Goal: Transaction & Acquisition: Subscribe to service/newsletter

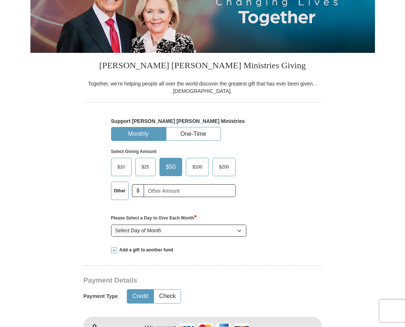
scroll to position [112, 0]
click at [111, 224] on select "Select Day of Month 1 2 3 4 5 6 7 8 9 10 11 12 13 14 15 16 17 18 19 20 21 22 23…" at bounding box center [179, 230] width 136 height 12
select select "15"
click option "15" at bounding box center [0, 0] width 0 height 0
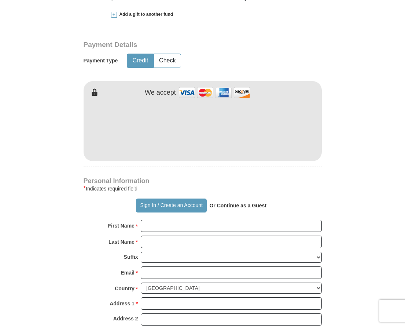
scroll to position [411, 0]
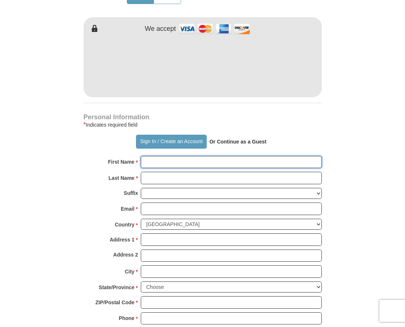
click at [191, 159] on input "First Name *" at bounding box center [231, 162] width 181 height 12
type input "[PERSON_NAME]"
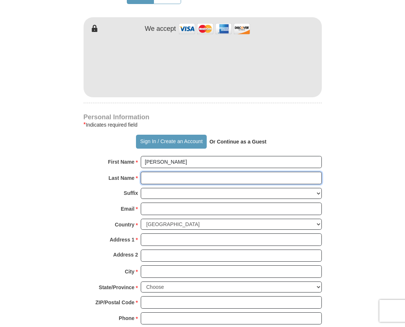
type input "[PERSON_NAME]"
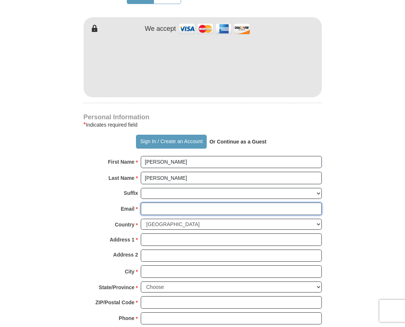
type input "[EMAIL_ADDRESS][DOMAIN_NAME]"
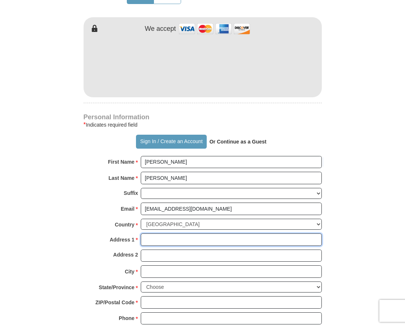
type input "[STREET_ADDRESS]"
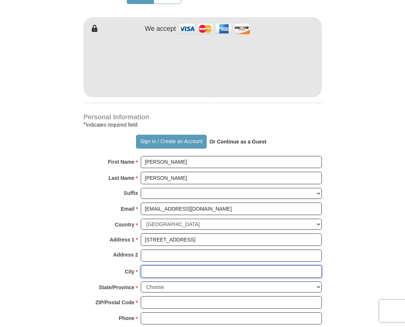
type input "[PERSON_NAME]"
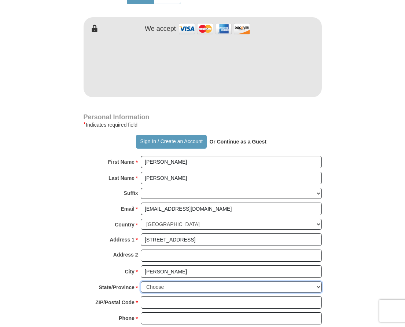
select select "MS"
type input "39211"
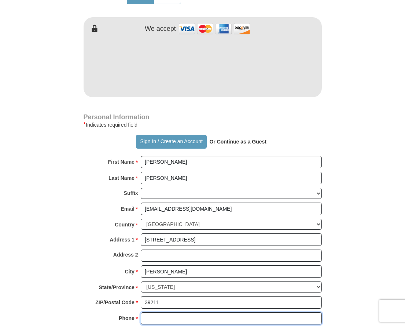
type input "6012061463"
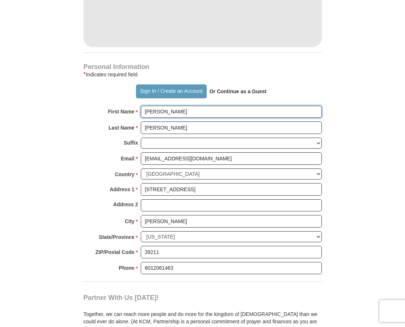
scroll to position [486, 0]
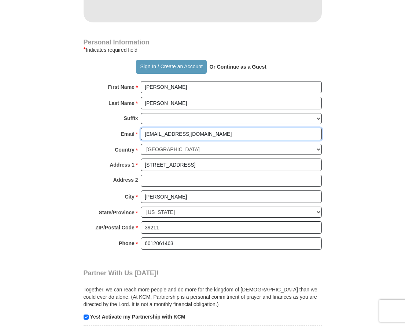
click at [148, 134] on input "[EMAIL_ADDRESS][DOMAIN_NAME]" at bounding box center [231, 134] width 181 height 12
type input "[EMAIL_ADDRESS][DOMAIN_NAME]"
click at [370, 137] on form "Already have an account? Sign in for faster giving. Don't have an account? Crea…" at bounding box center [202, 15] width 345 height 944
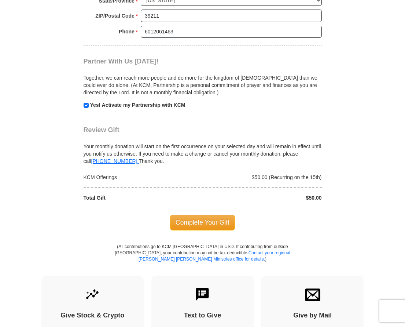
scroll to position [710, 0]
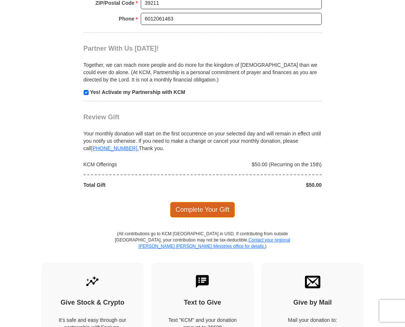
click at [226, 208] on span "Complete Your Gift" at bounding box center [202, 209] width 65 height 15
